Goal: Information Seeking & Learning: Understand process/instructions

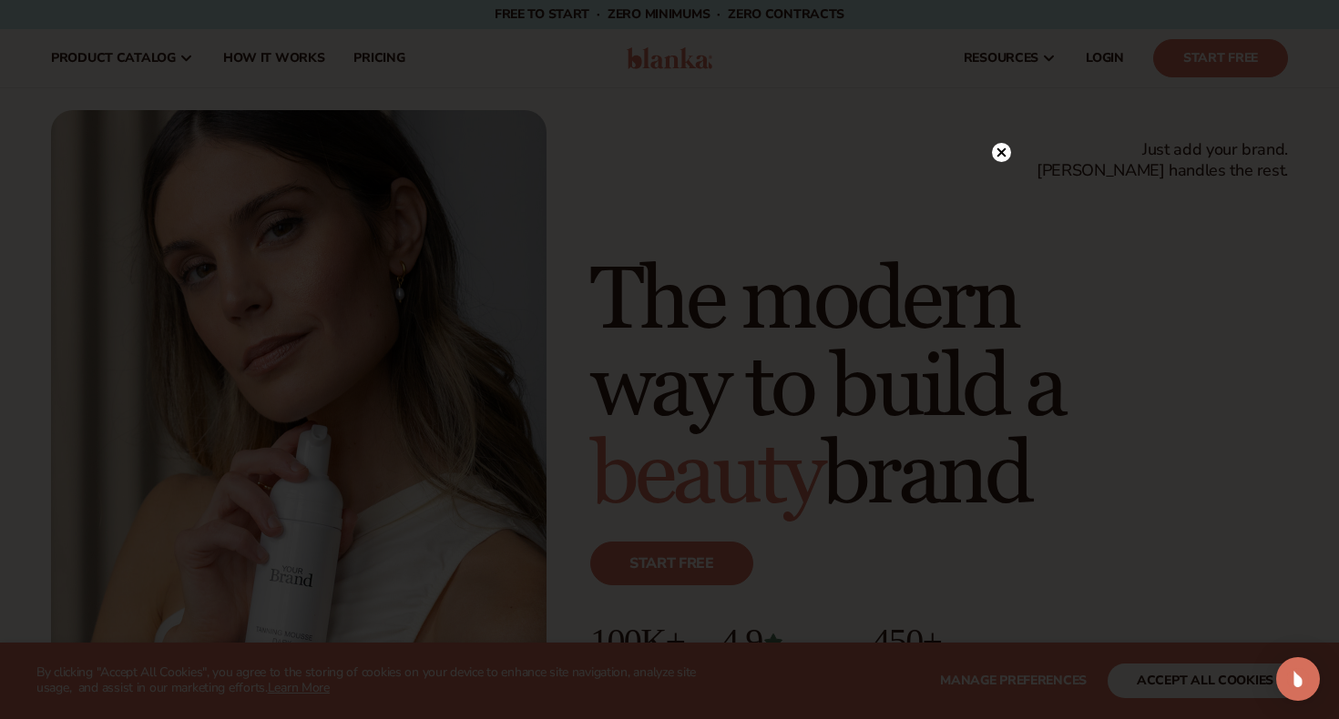
click at [994, 150] on circle at bounding box center [1001, 152] width 19 height 19
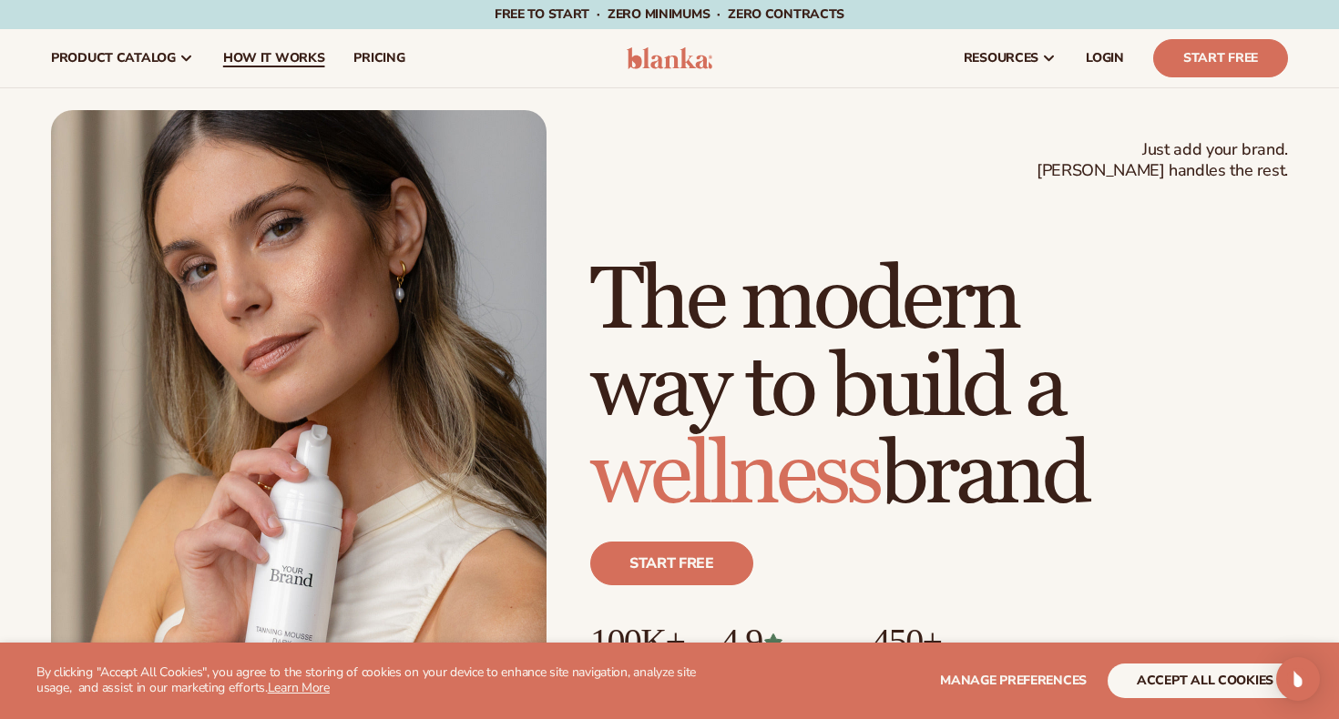
click at [311, 67] on link "How It Works" at bounding box center [274, 58] width 131 height 58
